Goal: Task Accomplishment & Management: Use online tool/utility

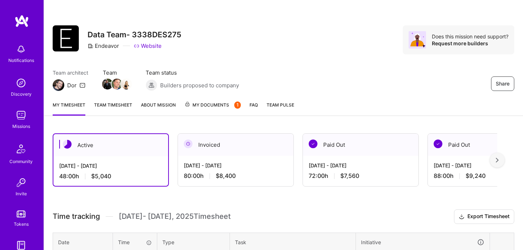
scroll to position [214, 0]
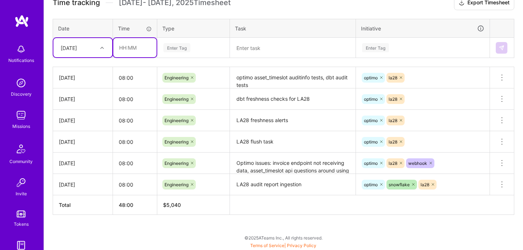
click at [126, 49] on input "text" at bounding box center [134, 47] width 43 height 19
type input "08:00"
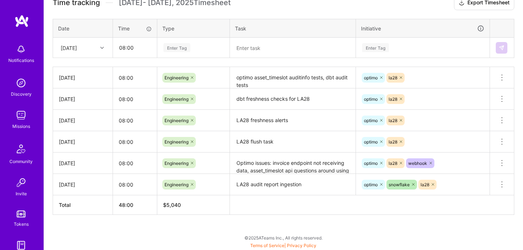
click at [173, 48] on div "Enter Tag" at bounding box center [176, 47] width 27 height 11
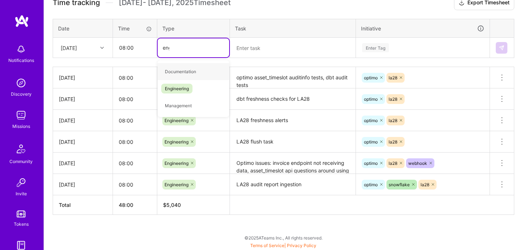
type input "engin"
click at [178, 76] on div "Engineering" at bounding box center [194, 71] width 72 height 17
click at [250, 51] on textarea at bounding box center [293, 47] width 124 height 19
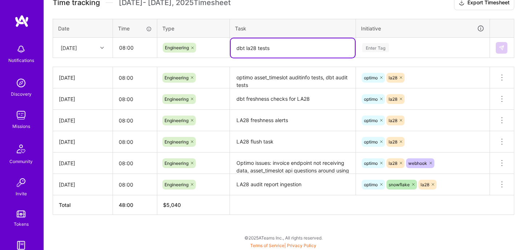
type textarea "dbt la28 tests"
click at [440, 46] on div "Enter Tag" at bounding box center [422, 47] width 123 height 9
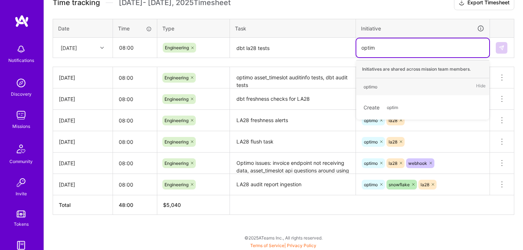
type input "optimo"
click at [422, 82] on div "optimo Hide" at bounding box center [422, 86] width 133 height 17
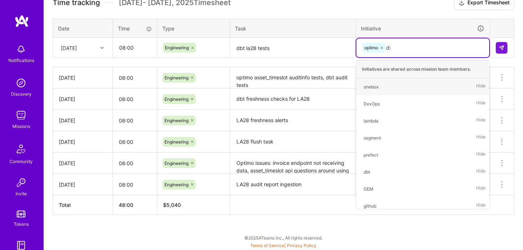
type input "dbt"
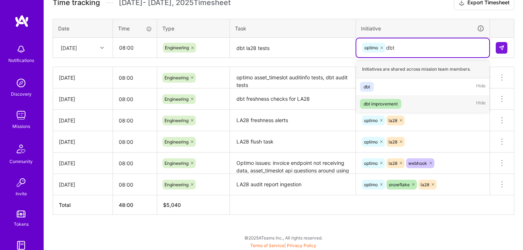
click at [409, 95] on div "dbt improvement Hide" at bounding box center [422, 103] width 133 height 17
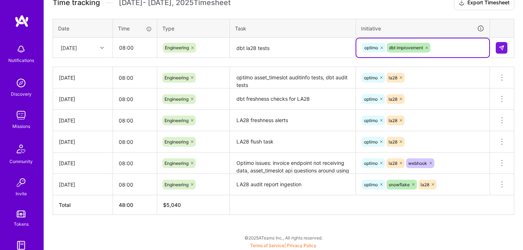
click at [428, 48] on icon at bounding box center [426, 48] width 4 height 4
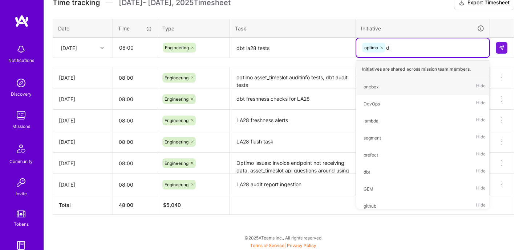
type input "dbt"
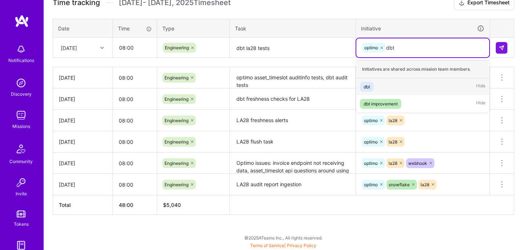
click at [412, 86] on div "dbt Hide" at bounding box center [422, 86] width 133 height 17
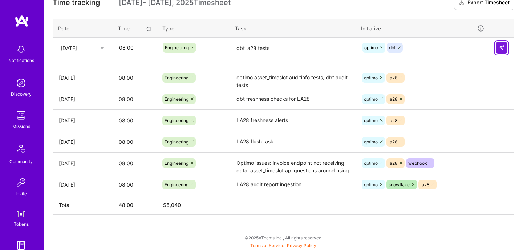
click at [504, 44] on button at bounding box center [501, 48] width 12 height 12
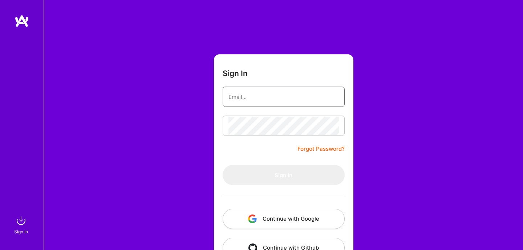
type input "[EMAIL_ADDRESS][DOMAIN_NAME]"
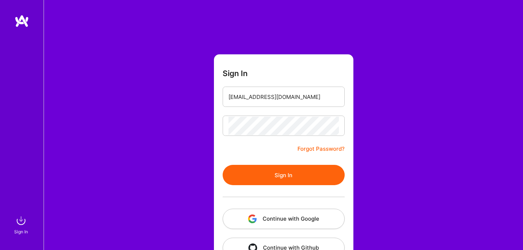
click at [308, 177] on button "Sign In" at bounding box center [284, 175] width 122 height 20
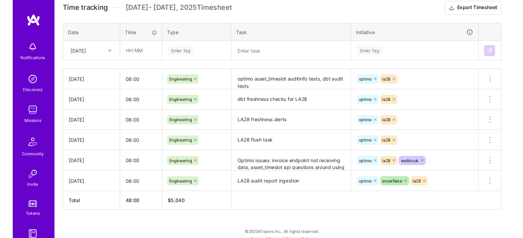
scroll to position [214, 0]
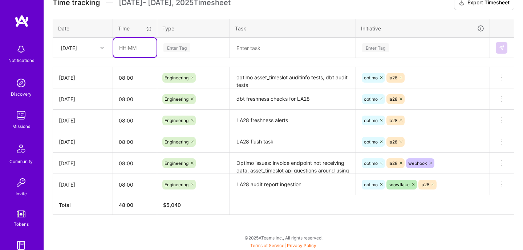
click at [131, 46] on input "text" at bounding box center [134, 47] width 43 height 19
type input "08:00"
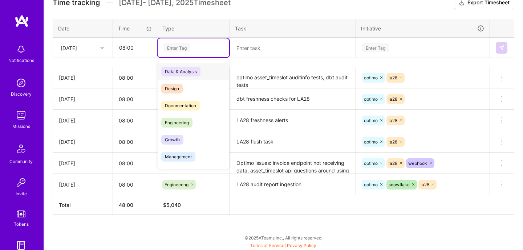
click at [172, 50] on div "Enter Tag" at bounding box center [176, 47] width 27 height 11
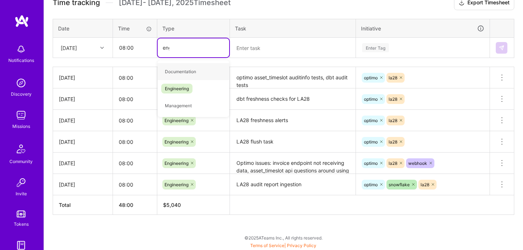
type input "engin"
click at [174, 64] on div "Engineering" at bounding box center [194, 71] width 72 height 17
click at [248, 53] on textarea at bounding box center [293, 47] width 124 height 19
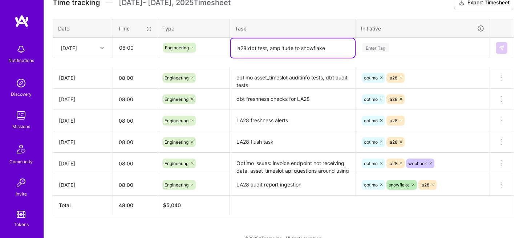
type textarea "la28 dbt test, amplitude to snowflake"
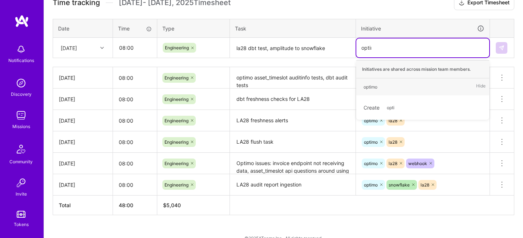
type input "optimo"
click at [368, 83] on div "optimo" at bounding box center [370, 87] width 14 height 8
type input "la28"
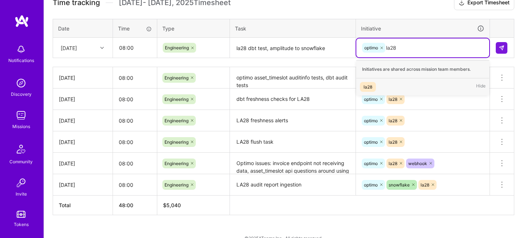
click at [372, 89] on span "la28" at bounding box center [368, 87] width 16 height 10
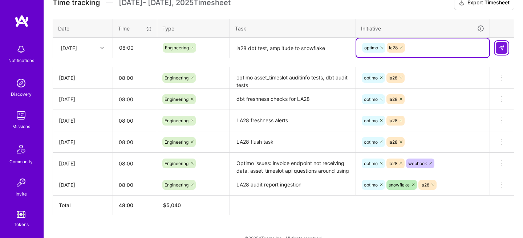
click at [501, 48] on img at bounding box center [501, 48] width 6 height 6
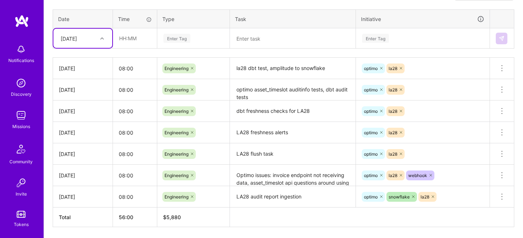
scroll to position [234, 0]
